Goal: Task Accomplishment & Management: Use online tool/utility

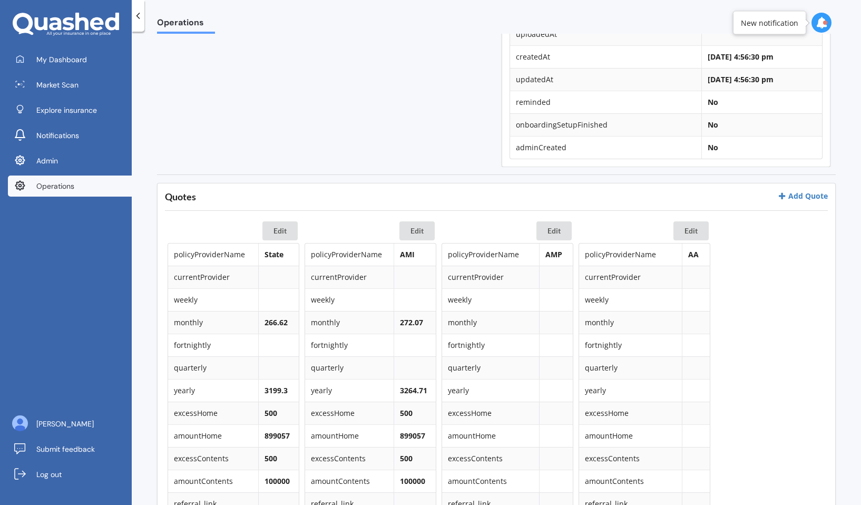
scroll to position [519, 0]
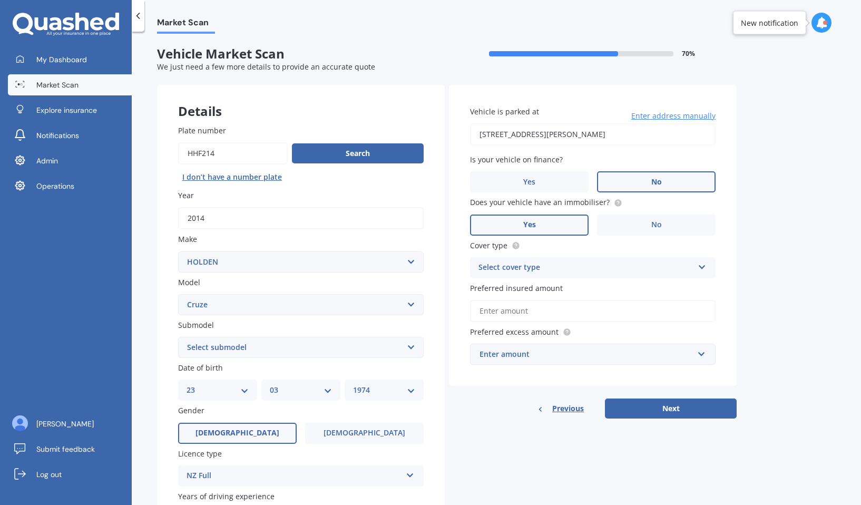
select select "HOLDEN"
select select "CRUZE"
select select "23"
select select "03"
select select "1974"
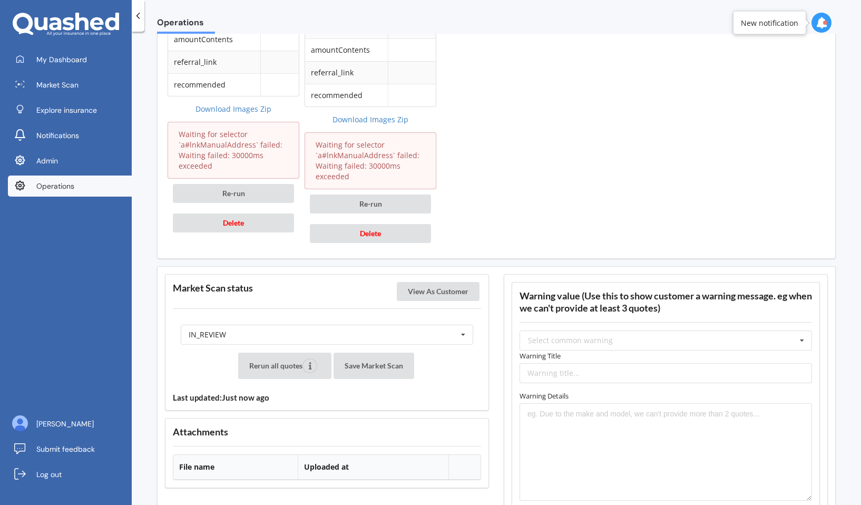
scroll to position [1302, 0]
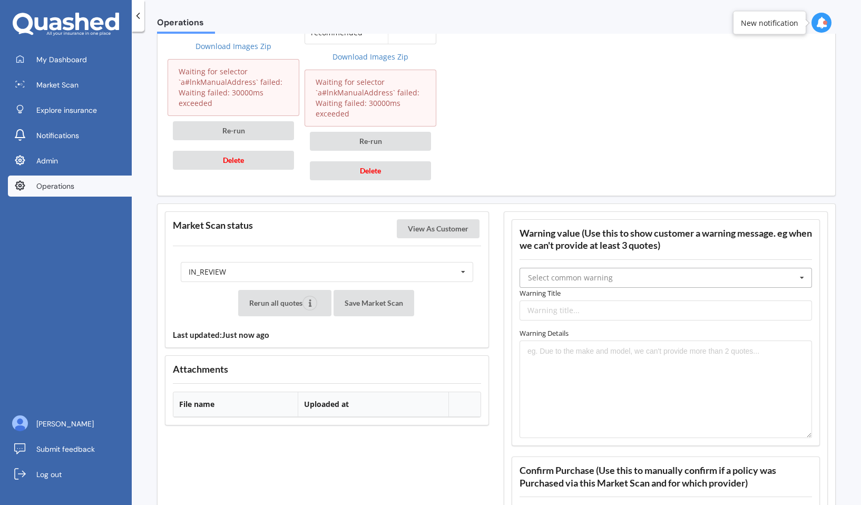
click at [584, 270] on input "text" at bounding box center [666, 277] width 291 height 19
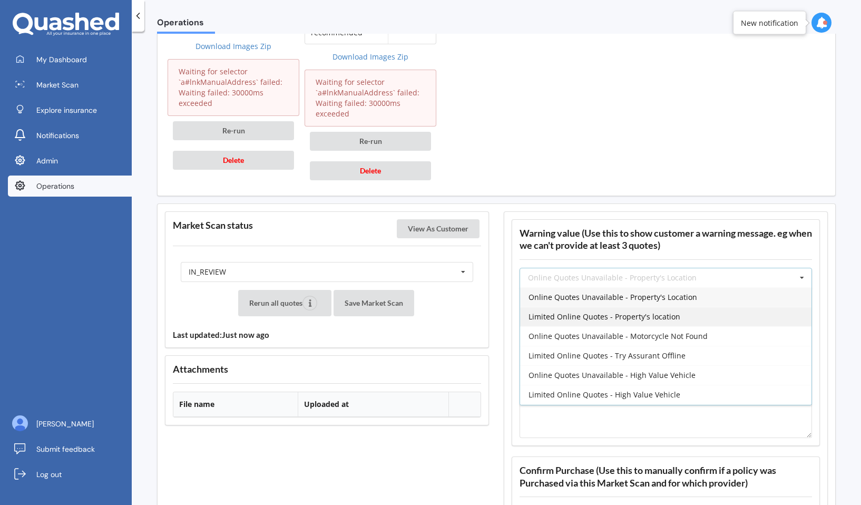
click at [585, 315] on span "Limited Online Quotes - Property's location" at bounding box center [605, 317] width 152 height 10
type input "Limited Online Quotes - Property's location"
type textarea "One or more insurers were unable to provide an online quote at the time of the …"
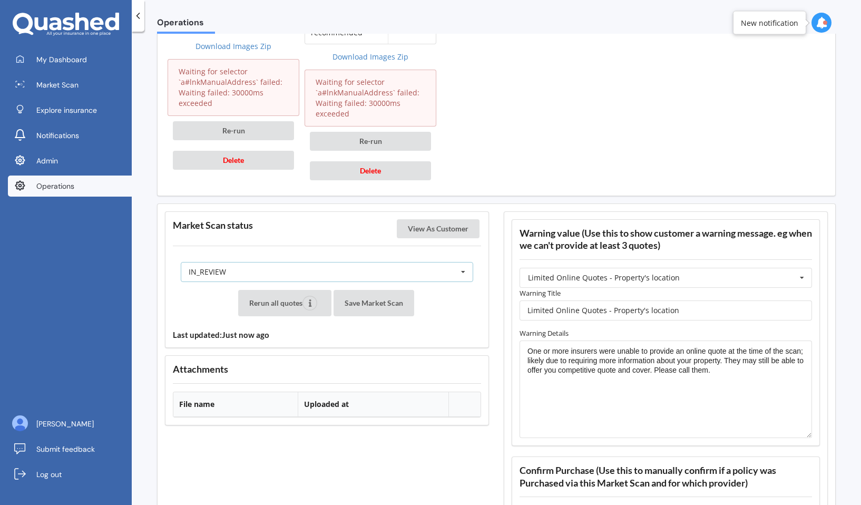
click at [315, 276] on div "IN_REVIEW READY PENDING VIEWED ABANDONED IN_REVIEW" at bounding box center [327, 272] width 293 height 20
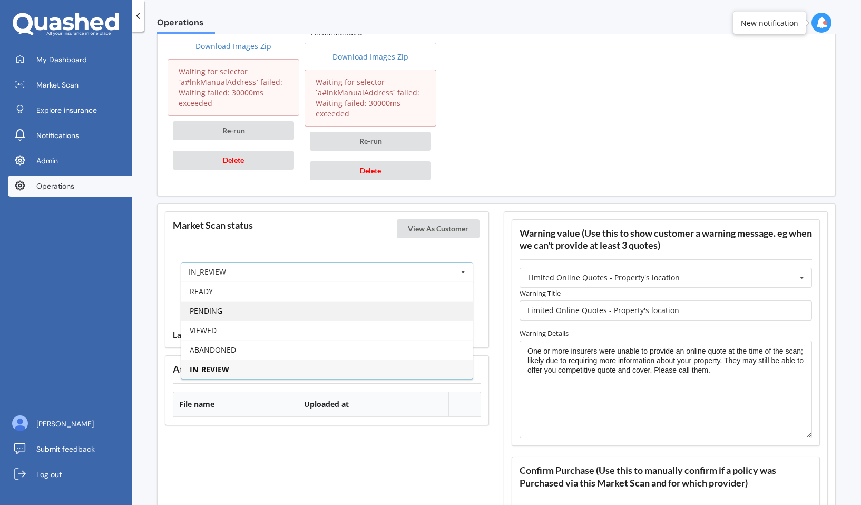
click at [309, 307] on div "PENDING" at bounding box center [326, 311] width 291 height 20
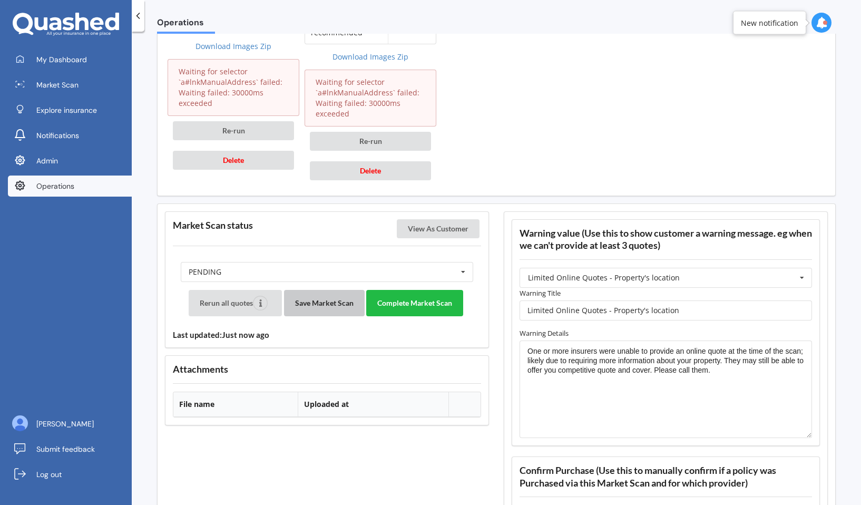
click at [330, 306] on button "Save Market Scan" at bounding box center [324, 303] width 81 height 26
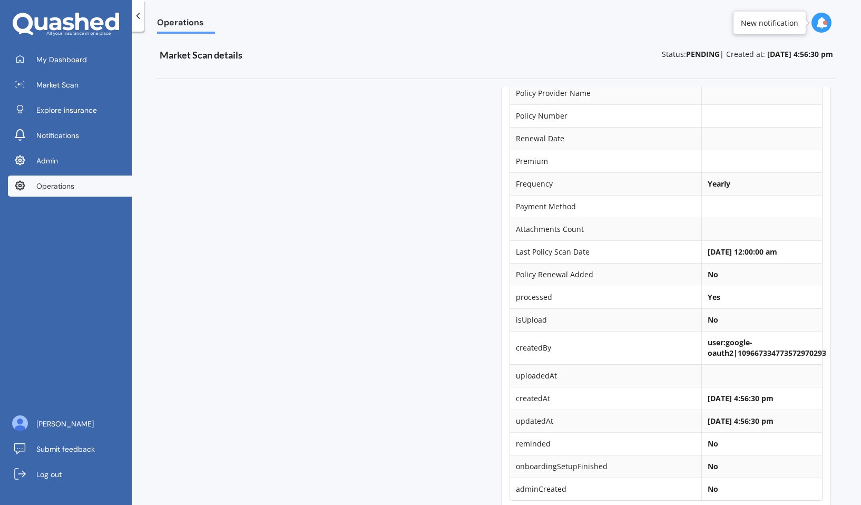
scroll to position [0, 0]
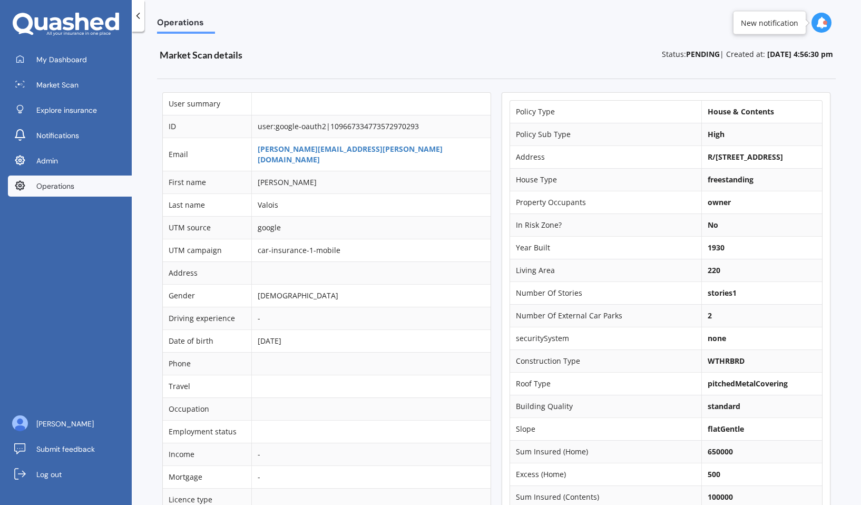
click at [708, 158] on b "R/[STREET_ADDRESS]" at bounding box center [745, 157] width 75 height 10
copy td "R/[STREET_ADDRESS]"
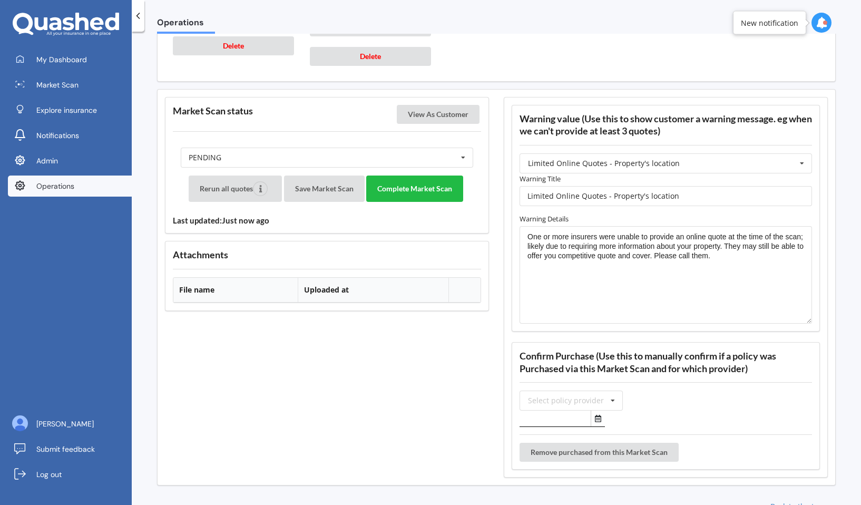
scroll to position [1518, 0]
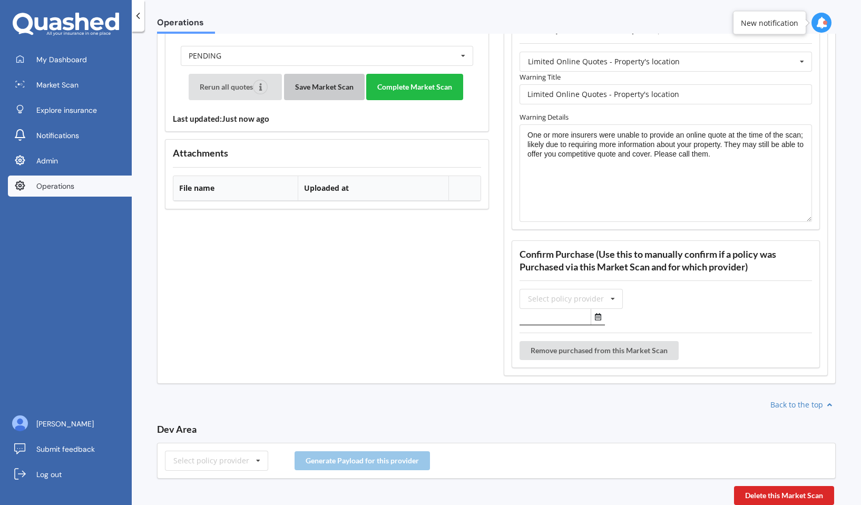
click at [324, 95] on button "Save Market Scan" at bounding box center [324, 87] width 81 height 26
click at [406, 83] on button "Complete Market Scan" at bounding box center [414, 87] width 97 height 26
